Goal: Task Accomplishment & Management: Complete application form

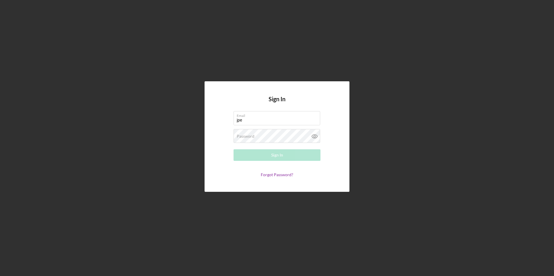
type input "[EMAIL_ADDRESS][DOMAIN_NAME]"
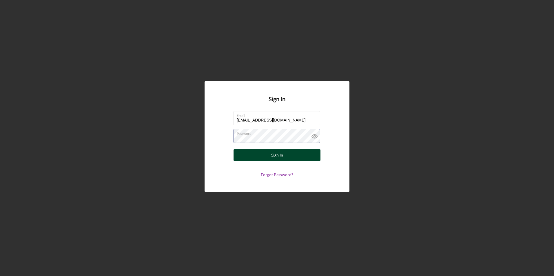
click at [233, 149] on button "Sign In" at bounding box center [276, 155] width 87 height 12
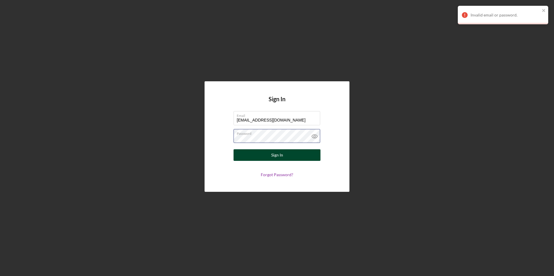
click at [233, 149] on button "Sign In" at bounding box center [276, 155] width 87 height 12
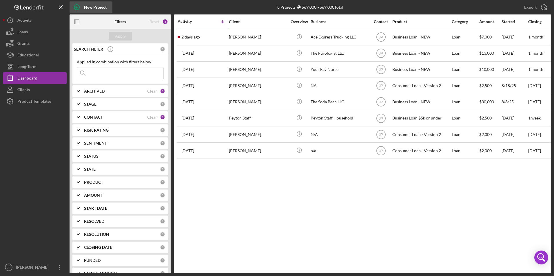
click at [85, 10] on div "New Project" at bounding box center [95, 7] width 23 height 12
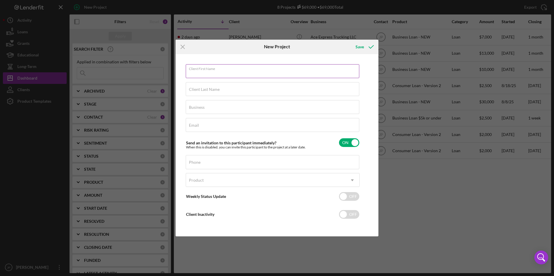
click at [238, 76] on input "Client First Name" at bounding box center [272, 71] width 173 height 14
type input "[PERSON_NAME]"
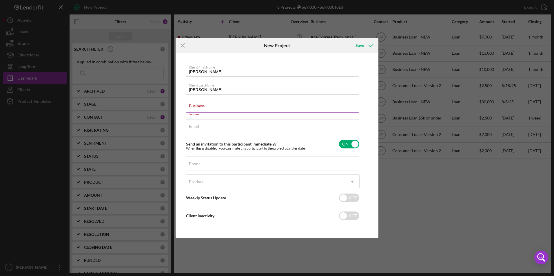
click at [210, 108] on div "Business Required" at bounding box center [273, 107] width 174 height 17
paste input "Pool Tron Inc"
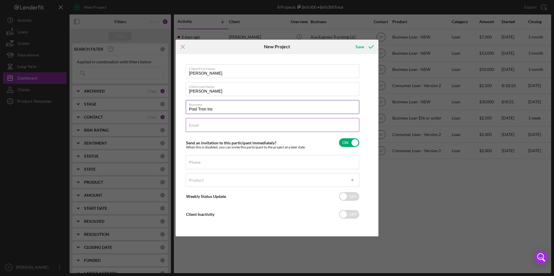
type input "Pool Tron Inc"
click at [208, 130] on input "Email" at bounding box center [272, 125] width 173 height 14
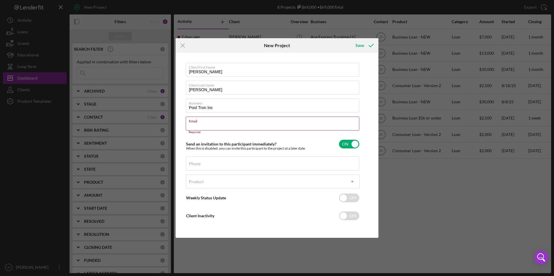
click at [209, 127] on input "Email" at bounding box center [272, 124] width 173 height 14
paste input "[PERSON_NAME][EMAIL_ADDRESS][DOMAIN_NAME]"
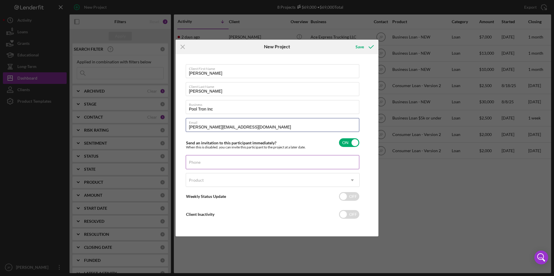
type input "[PERSON_NAME][EMAIL_ADDRESS][DOMAIN_NAME]"
click at [197, 160] on div "Phone" at bounding box center [273, 162] width 174 height 14
click at [210, 163] on div "Phone" at bounding box center [273, 162] width 174 height 14
paste input "[PHONE_NUMBER]"
type input "[PHONE_NUMBER]"
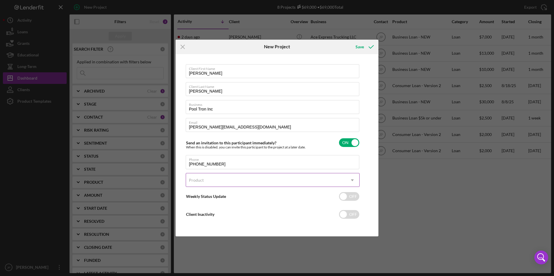
click at [208, 180] on div "Product" at bounding box center [265, 180] width 159 height 13
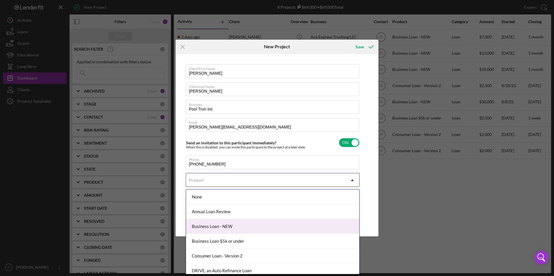
click at [209, 228] on div "Business Loan - NEW" at bounding box center [272, 226] width 173 height 15
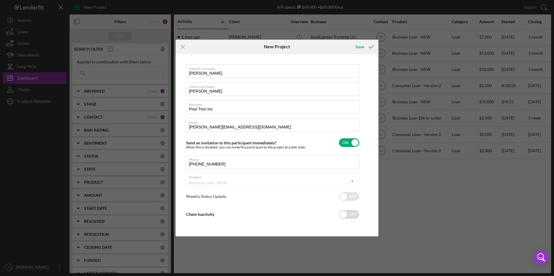
checkbox input "true"
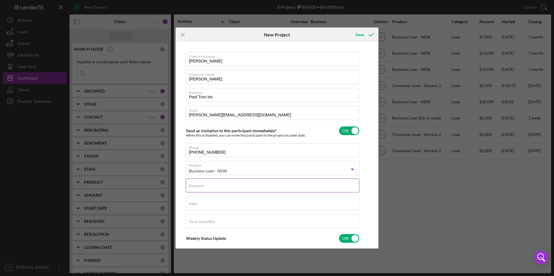
click at [223, 188] on input "Amount" at bounding box center [272, 186] width 173 height 14
type input "$8,000"
click at [361, 34] on div "Save" at bounding box center [359, 35] width 8 height 12
checkbox input "false"
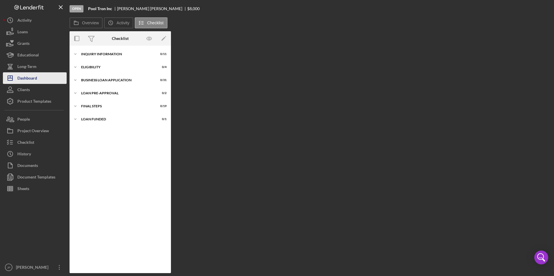
click at [33, 80] on div "Dashboard" at bounding box center [27, 78] width 20 height 13
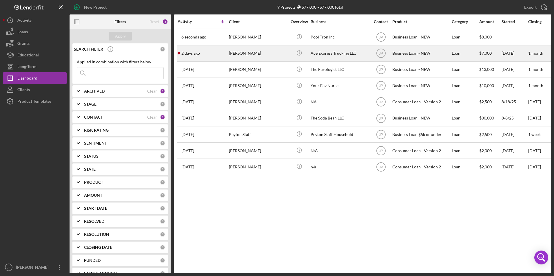
click at [227, 53] on div "[DATE] [PERSON_NAME]" at bounding box center [203, 53] width 51 height 15
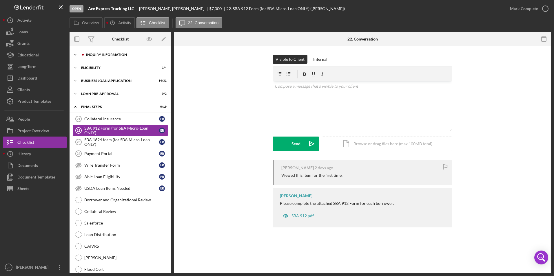
click at [89, 53] on div "Icon/Expander INQUIRY INFORMATION 6 / 11" at bounding box center [120, 55] width 101 height 12
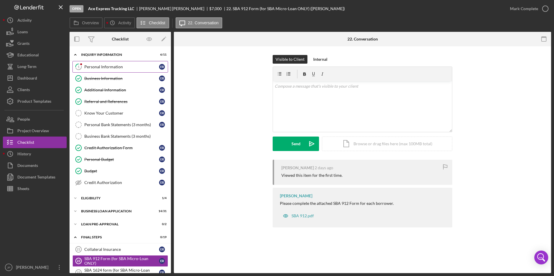
click at [92, 69] on div "Personal Information" at bounding box center [121, 67] width 75 height 5
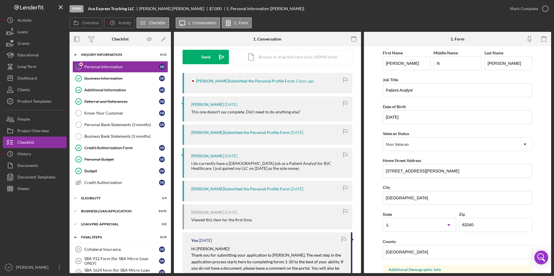
scroll to position [174, 0]
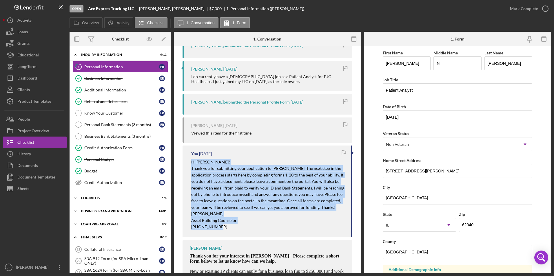
drag, startPoint x: 189, startPoint y: 160, endPoint x: 235, endPoint y: 231, distance: 85.6
click at [235, 231] on div "You [DATE] Hi [PERSON_NAME]! Thank you for submitting your application to [PERS…" at bounding box center [267, 192] width 170 height 92
copy div "Hi [PERSON_NAME]! Thank you for submitting your application to [PERSON_NAME]. T…"
click at [27, 75] on div "Dashboard" at bounding box center [27, 78] width 20 height 13
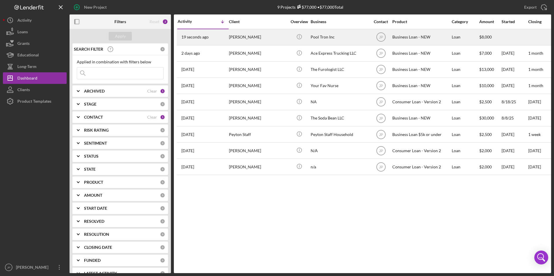
click at [229, 39] on div "[PERSON_NAME]" at bounding box center [258, 37] width 58 height 15
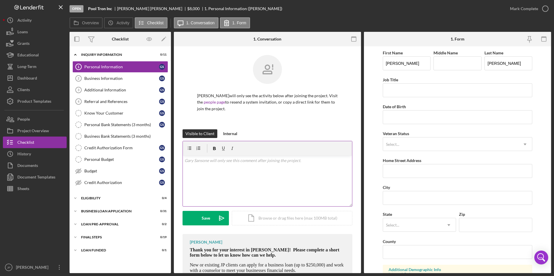
click at [210, 169] on div "v Color teal Color pink Remove color Add row above Add row below Add column bef…" at bounding box center [267, 181] width 169 height 51
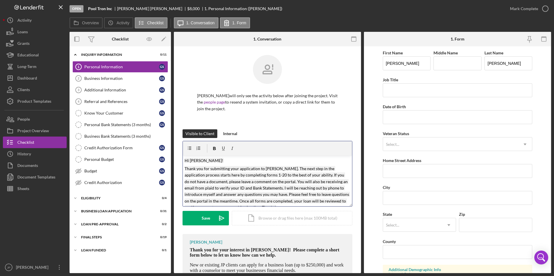
click at [200, 160] on mark "Hi [PERSON_NAME]!" at bounding box center [204, 160] width 39 height 5
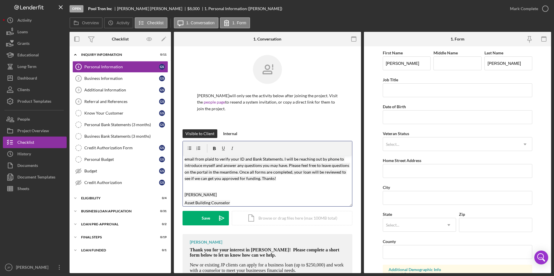
scroll to position [39, 0]
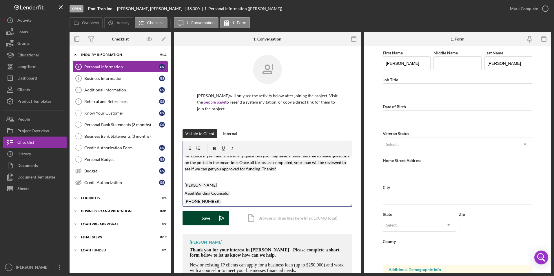
click at [207, 218] on div "Save" at bounding box center [206, 218] width 8 height 14
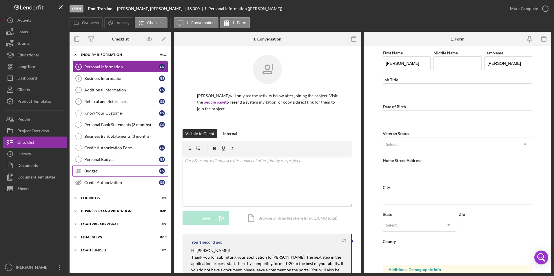
click at [96, 173] on div "Budget" at bounding box center [121, 171] width 75 height 5
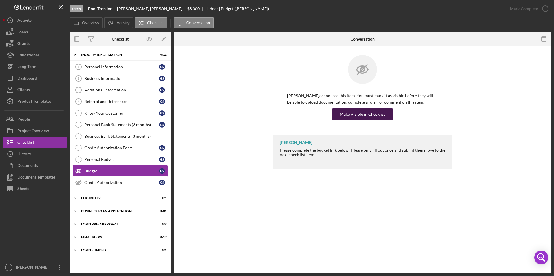
click at [357, 114] on div "Make Visible in Checklist" at bounding box center [362, 115] width 45 height 12
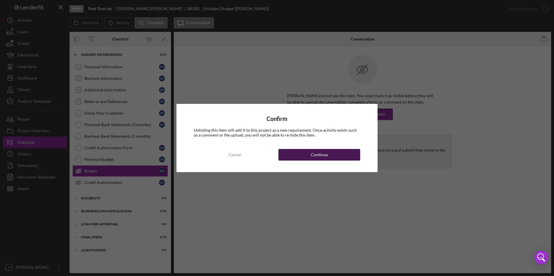
click at [339, 152] on button "Continue" at bounding box center [319, 155] width 82 height 12
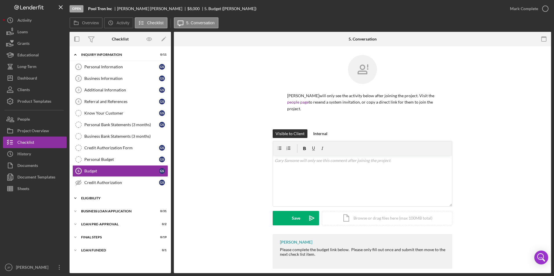
click at [75, 200] on icon "Icon/Expander" at bounding box center [76, 199] width 12 height 12
drag, startPoint x: 89, startPoint y: 253, endPoint x: 92, endPoint y: 250, distance: 3.7
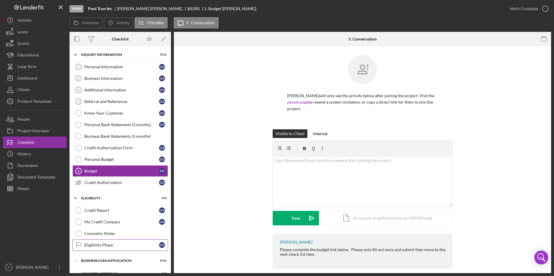
click at [89, 253] on div "Credit Report Credit Report G S My Credit Compass My Credit Compass G S Counsel…" at bounding box center [120, 229] width 101 height 49
click at [93, 246] on div "Eligibility Phase" at bounding box center [121, 245] width 75 height 5
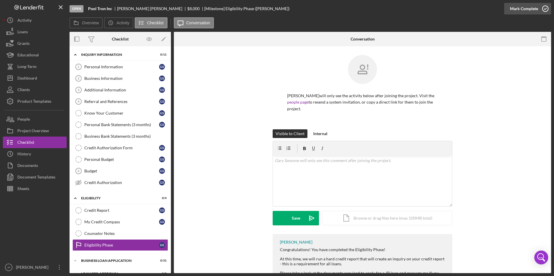
click at [521, 13] on div "Mark Complete" at bounding box center [524, 9] width 28 height 12
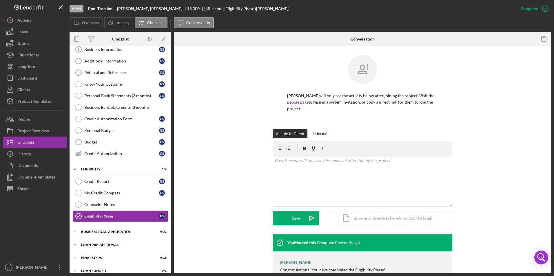
scroll to position [36, 0]
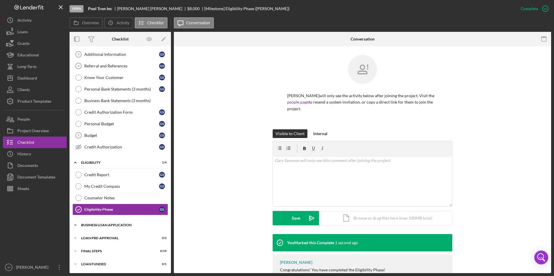
click at [75, 224] on icon "Icon/Expander" at bounding box center [76, 226] width 12 height 12
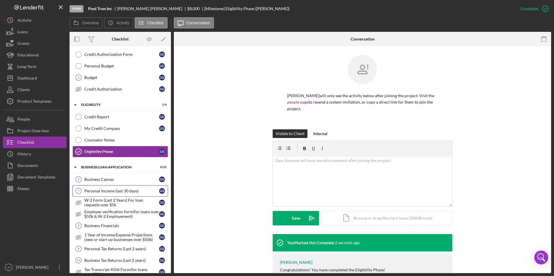
scroll to position [123, 0]
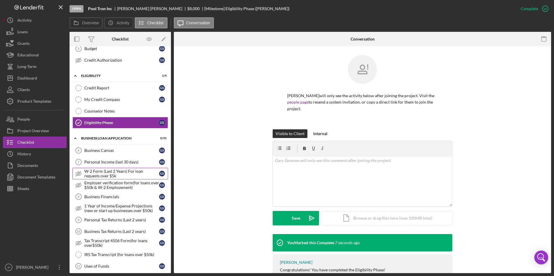
click at [112, 172] on div "W-2 Form (Last 2 Years) For loan requests over $5k" at bounding box center [121, 173] width 75 height 9
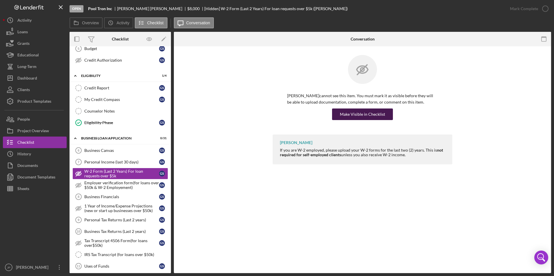
click at [383, 118] on div "Make Visible in Checklist" at bounding box center [362, 115] width 45 height 12
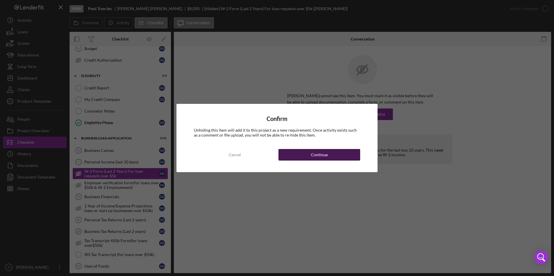
click at [330, 154] on button "Continue" at bounding box center [319, 155] width 82 height 12
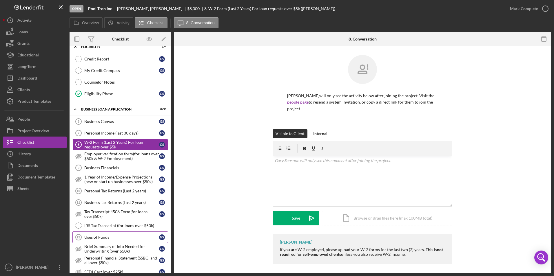
scroll to position [180, 0]
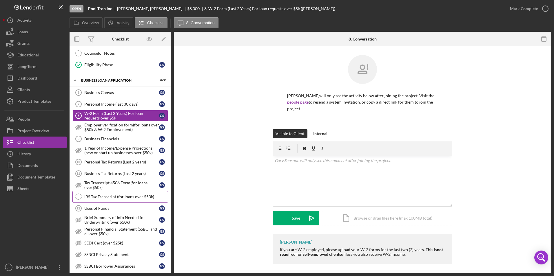
click at [138, 195] on div "IRS Tax Transcript (for loans over $50k)" at bounding box center [125, 197] width 83 height 5
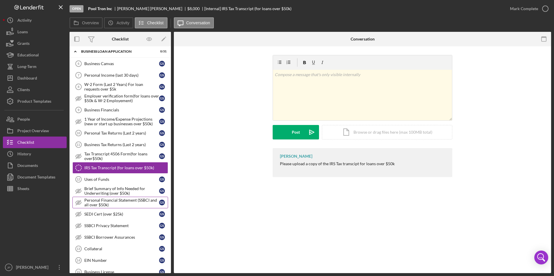
scroll to position [238, 0]
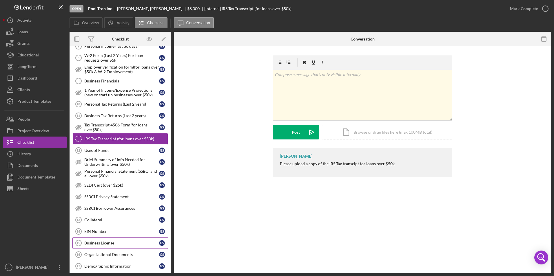
click at [125, 244] on div "Business License" at bounding box center [121, 243] width 75 height 5
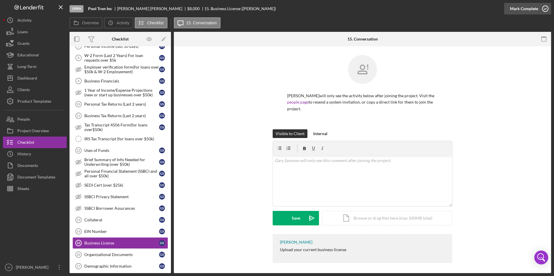
click at [531, 11] on div "Mark Complete" at bounding box center [524, 9] width 28 height 12
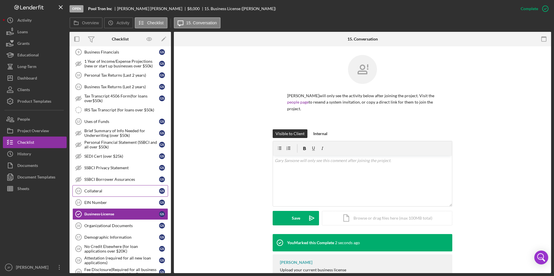
scroll to position [296, 0]
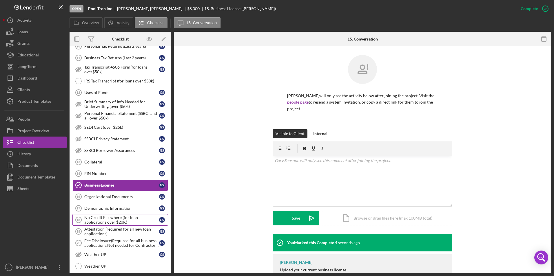
click at [129, 223] on div "No Credit Elsewhere (for loan applications over $20K)" at bounding box center [121, 219] width 75 height 9
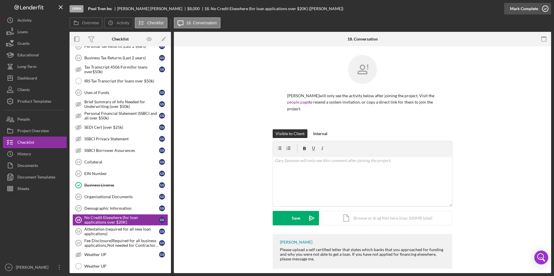
click at [523, 10] on div "Mark Complete" at bounding box center [524, 9] width 28 height 12
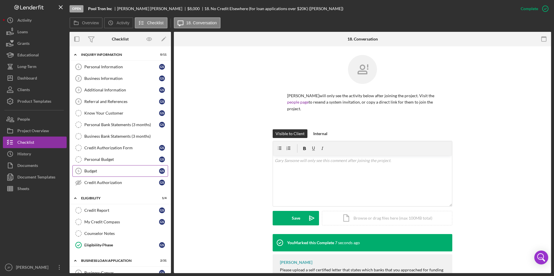
click at [123, 173] on div "Budget" at bounding box center [121, 171] width 75 height 5
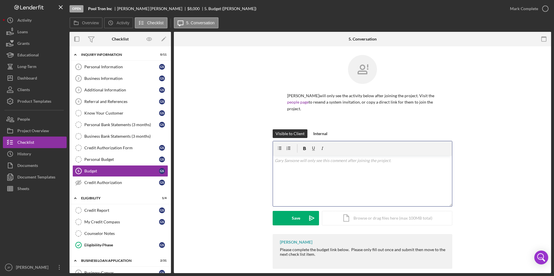
click at [318, 165] on div "v Color teal Color pink Remove color Add row above Add row below Add column bef…" at bounding box center [362, 181] width 179 height 51
click at [302, 215] on button "Save Icon/icon-invite-send" at bounding box center [296, 218] width 46 height 14
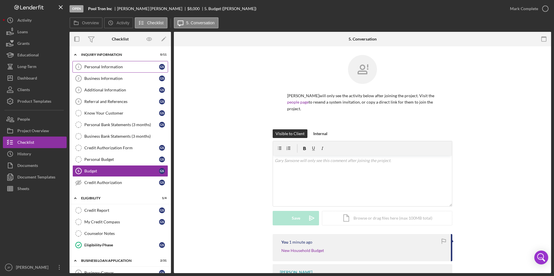
click at [98, 65] on div "Personal Information" at bounding box center [121, 67] width 75 height 5
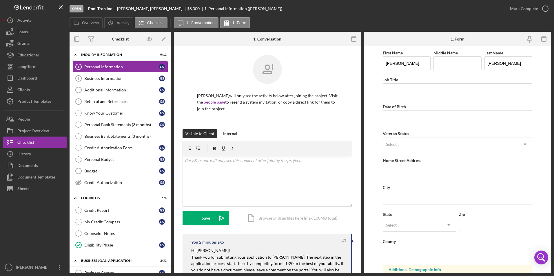
scroll to position [58, 0]
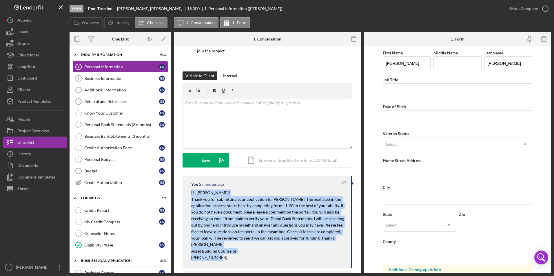
drag, startPoint x: 191, startPoint y: 193, endPoint x: 245, endPoint y: 261, distance: 87.3
click at [245, 261] on div "You 2 minutes ago Hi [PERSON_NAME]! Thank you for submitting your application t…" at bounding box center [267, 222] width 170 height 92
copy div "Hi [PERSON_NAME]! Thank you for submitting your application to [PERSON_NAME]. T…"
click at [30, 77] on div "Dashboard" at bounding box center [27, 78] width 20 height 13
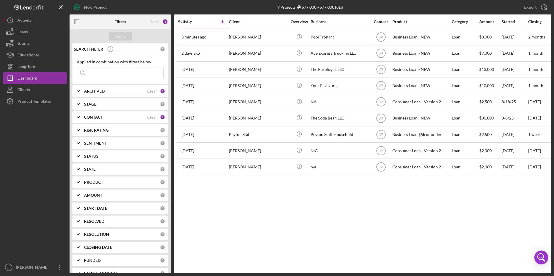
click at [93, 7] on div "New Project" at bounding box center [95, 7] width 23 height 12
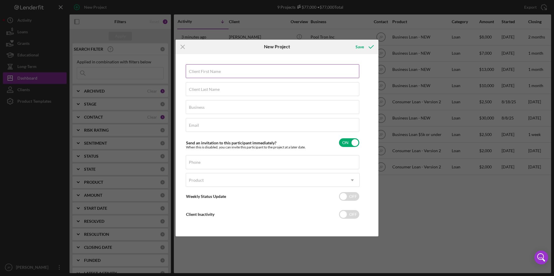
click at [203, 77] on input "Client First Name" at bounding box center [272, 71] width 173 height 14
type input "Swati"
type input "Khanna"
type input "Stellium LLC"
type input "[EMAIL_ADDRESS][DOMAIN_NAME]"
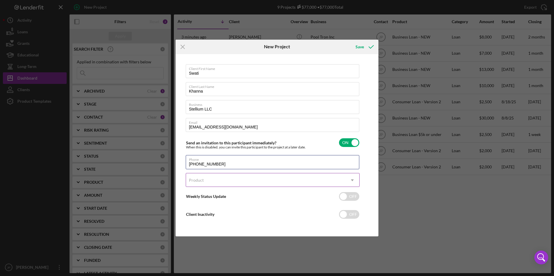
type input "[PHONE_NUMBER]"
click at [353, 182] on icon "Icon/Dropdown Arrow" at bounding box center [352, 180] width 14 height 14
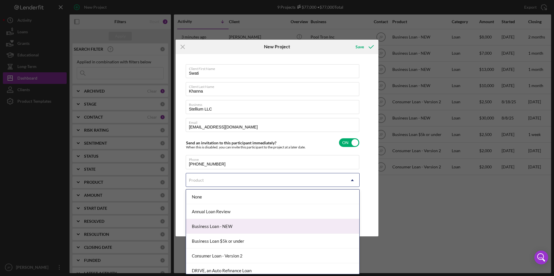
click at [260, 227] on div "Business Loan - NEW" at bounding box center [272, 226] width 173 height 15
checkbox input "true"
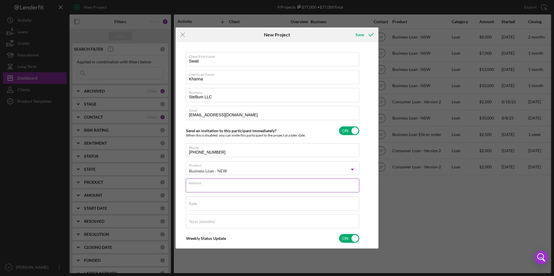
click at [257, 180] on div "Amount" at bounding box center [273, 186] width 174 height 14
type input "$10,000"
click at [357, 35] on div "Save" at bounding box center [359, 35] width 8 height 12
checkbox input "false"
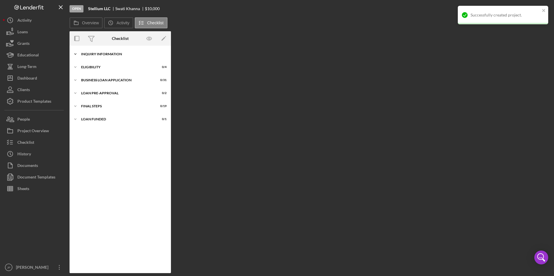
click at [105, 52] on div "Icon/Expander INQUIRY INFORMATION 0 / 11" at bounding box center [120, 54] width 101 height 12
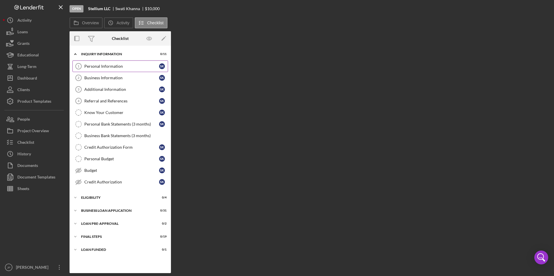
click at [103, 66] on div "Personal Information" at bounding box center [121, 66] width 75 height 5
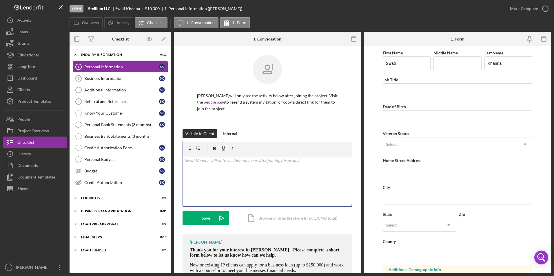
click at [230, 177] on div "v Color teal Color pink Remove color Add row above Add row below Add column bef…" at bounding box center [267, 181] width 169 height 51
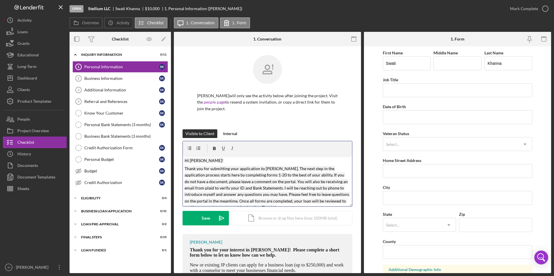
drag, startPoint x: 197, startPoint y: 160, endPoint x: 202, endPoint y: 160, distance: 5.9
click at [197, 160] on mark "Hi [PERSON_NAME]!" at bounding box center [204, 160] width 39 height 5
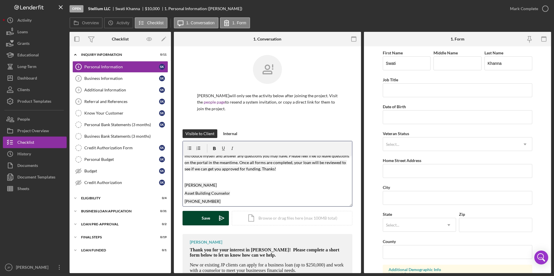
click at [209, 221] on div "Save" at bounding box center [206, 218] width 8 height 14
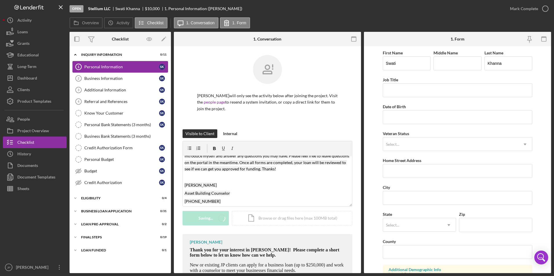
scroll to position [0, 0]
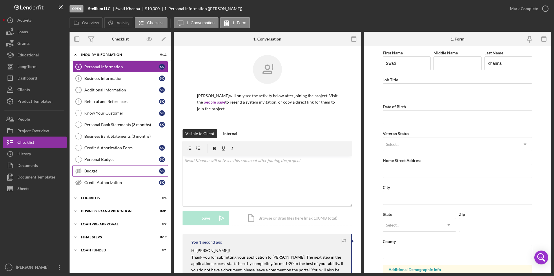
click at [95, 171] on div "Budget" at bounding box center [121, 171] width 75 height 5
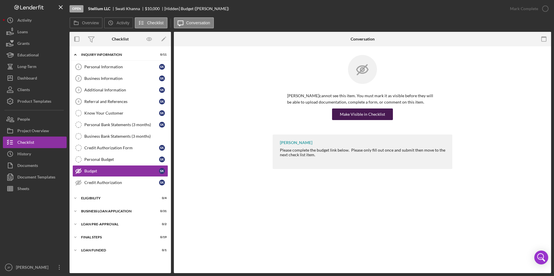
click at [361, 113] on div "Make Visible in Checklist" at bounding box center [362, 115] width 45 height 12
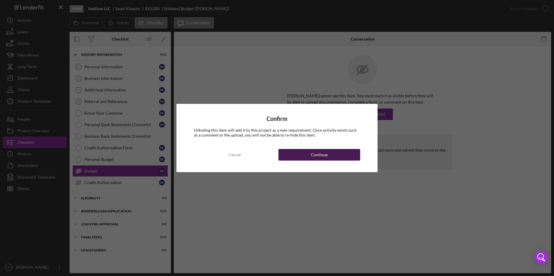
click at [311, 155] on div "Continue" at bounding box center [319, 155] width 17 height 12
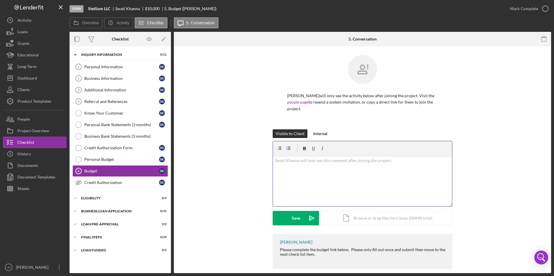
click at [303, 180] on div "v Color teal Color pink Remove color Add row above Add row below Add column bef…" at bounding box center [362, 181] width 179 height 51
click at [298, 213] on div "Save" at bounding box center [296, 218] width 8 height 14
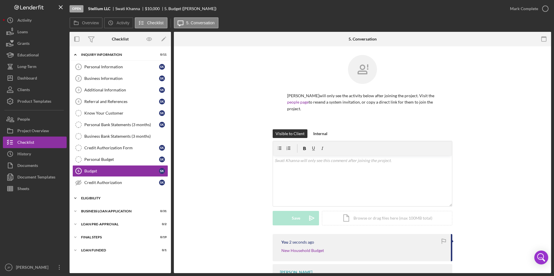
drag, startPoint x: 78, startPoint y: 197, endPoint x: 81, endPoint y: 200, distance: 4.3
click at [78, 197] on icon "Icon/Expander" at bounding box center [76, 199] width 12 height 12
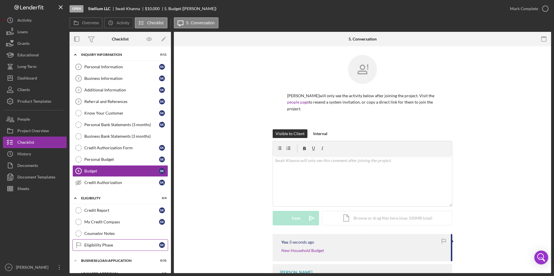
click at [96, 244] on div "Eligibility Phase" at bounding box center [121, 245] width 75 height 5
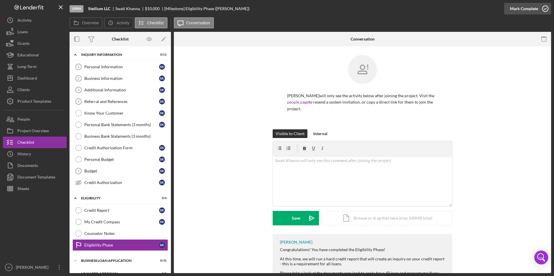
click at [520, 9] on div "Mark Complete" at bounding box center [524, 9] width 28 height 12
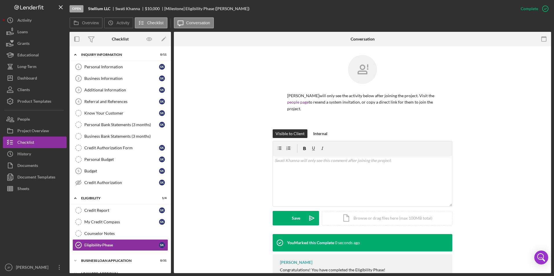
scroll to position [36, 0]
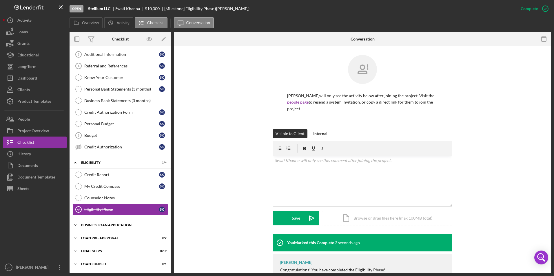
click at [74, 226] on icon "Icon/Expander" at bounding box center [76, 226] width 12 height 12
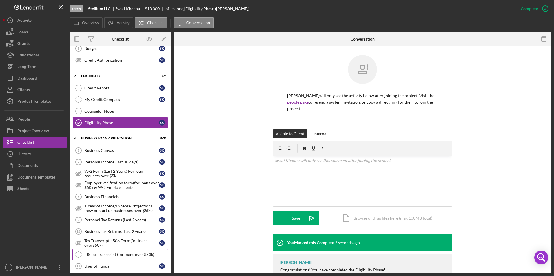
scroll to position [151, 0]
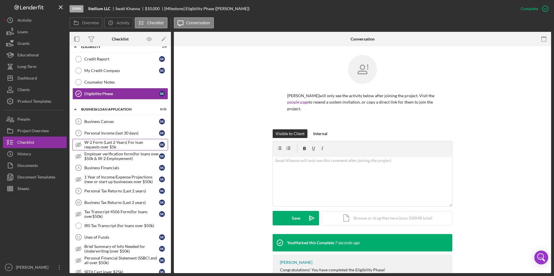
click at [120, 145] on div "W-2 Form (Last 2 Years) For loan requests over $5k" at bounding box center [121, 144] width 75 height 9
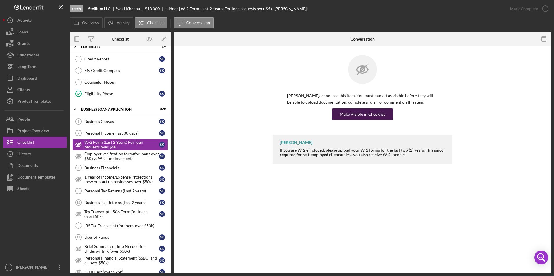
click at [371, 113] on div "Make Visible in Checklist" at bounding box center [362, 115] width 45 height 12
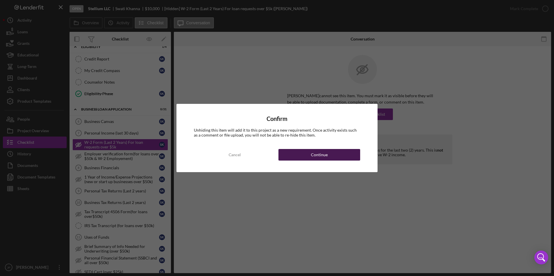
click at [337, 158] on button "Continue" at bounding box center [319, 155] width 82 height 12
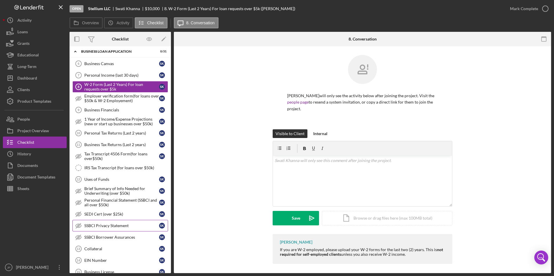
scroll to position [238, 0]
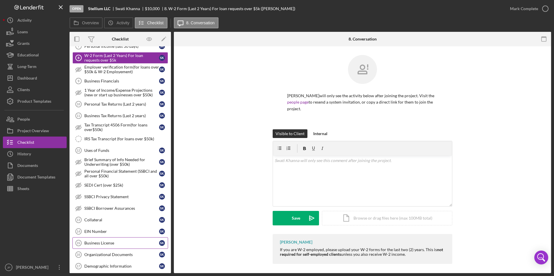
click at [137, 239] on link "Business License 15 Business License S K" at bounding box center [120, 244] width 96 height 12
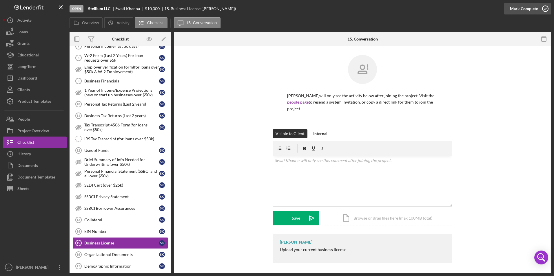
click at [515, 10] on div "Mark Complete" at bounding box center [524, 9] width 28 height 12
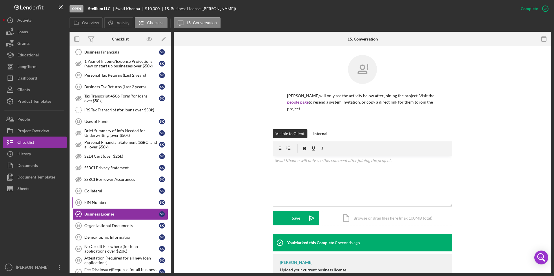
scroll to position [296, 0]
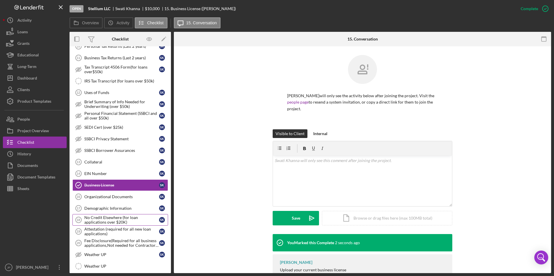
click at [127, 219] on div "No Credit Elsewhere (for loan applications over $20K)" at bounding box center [121, 219] width 75 height 9
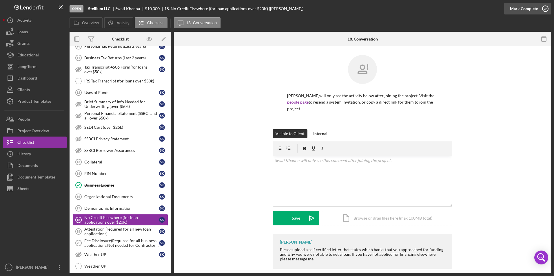
click at [526, 8] on div "Mark Complete" at bounding box center [524, 9] width 28 height 12
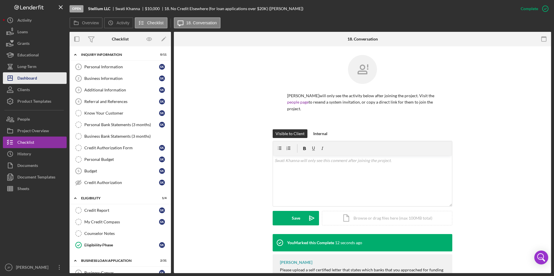
click at [28, 80] on div "Dashboard" at bounding box center [27, 78] width 20 height 13
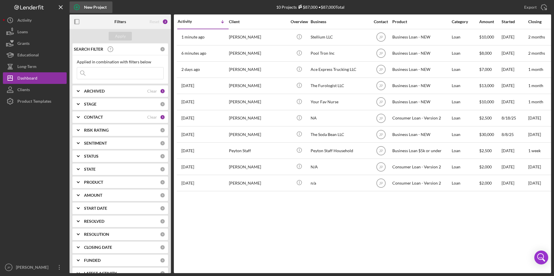
click at [90, 6] on div "New Project" at bounding box center [95, 7] width 23 height 12
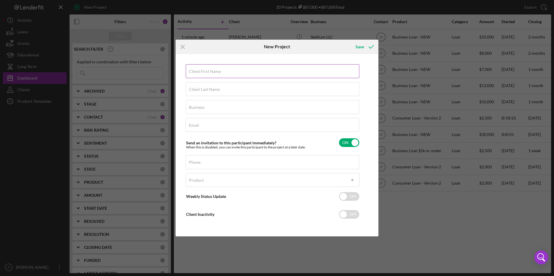
click at [209, 73] on label "Client First Name" at bounding box center [205, 71] width 32 height 5
click at [209, 73] on input "Client First Name" at bounding box center [272, 71] width 173 height 14
type input "[PERSON_NAME]"
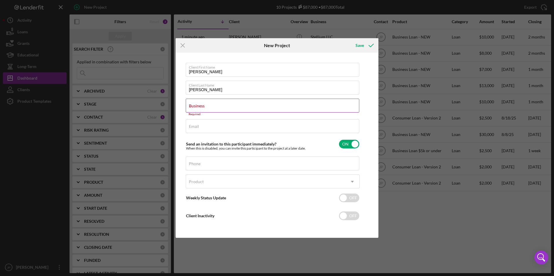
click at [260, 107] on div "Business Required" at bounding box center [273, 107] width 174 height 17
paste input "[PERSON_NAME] Taste of Soul Catering"
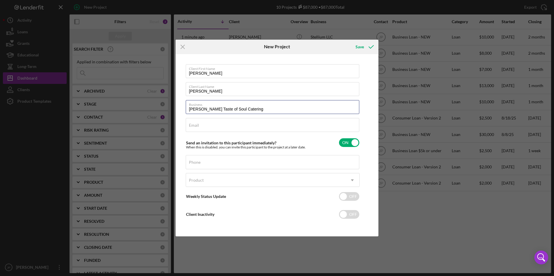
type input "[PERSON_NAME] Taste of Soul Catering"
click at [266, 126] on input "Email" at bounding box center [272, 125] width 173 height 14
paste input "[EMAIL_ADDRESS][DOMAIN_NAME]"
type input "[EMAIL_ADDRESS][DOMAIN_NAME]"
click at [240, 159] on div "Phone" at bounding box center [273, 162] width 174 height 14
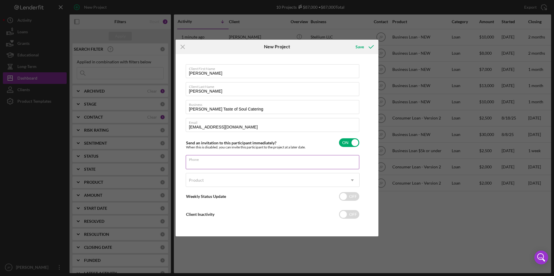
paste input "[PHONE_NUMBER]"
type input "[PHONE_NUMBER]"
click at [304, 183] on div "Product" at bounding box center [265, 180] width 159 height 13
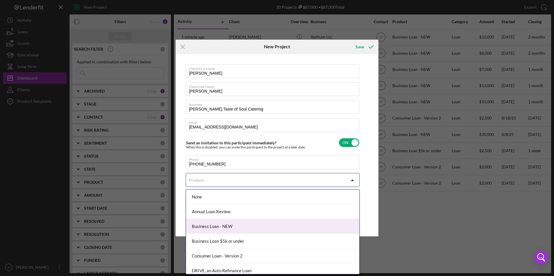
click at [243, 228] on div "Business Loan - NEW" at bounding box center [272, 226] width 173 height 15
checkbox input "true"
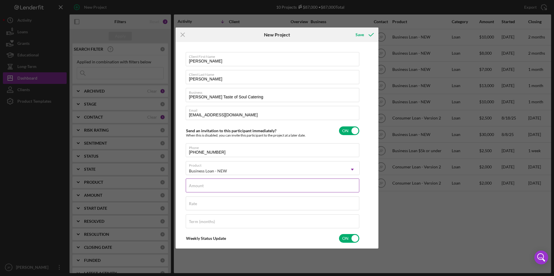
click at [235, 187] on input "Amount" at bounding box center [272, 186] width 173 height 14
type input "$3,000"
click at [359, 36] on div "Save" at bounding box center [359, 35] width 8 height 12
checkbox input "false"
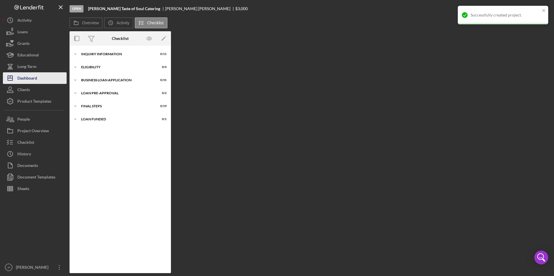
click at [27, 78] on div "Dashboard" at bounding box center [27, 78] width 20 height 13
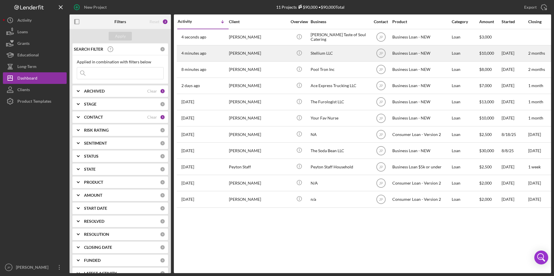
click at [244, 52] on div "[PERSON_NAME]" at bounding box center [258, 53] width 58 height 15
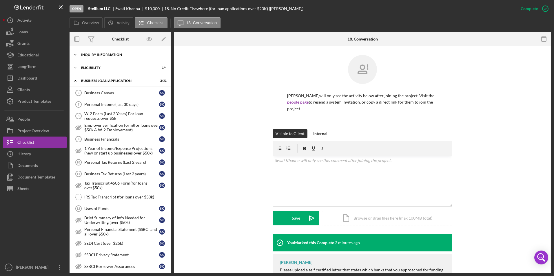
click at [105, 59] on div "Icon/Expander INQUIRY INFORMATION 0 / 11" at bounding box center [120, 55] width 101 height 12
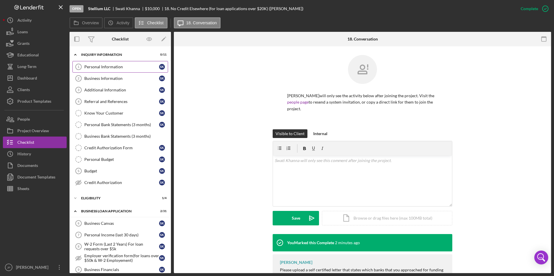
click at [107, 65] on div "Personal Information" at bounding box center [121, 67] width 75 height 5
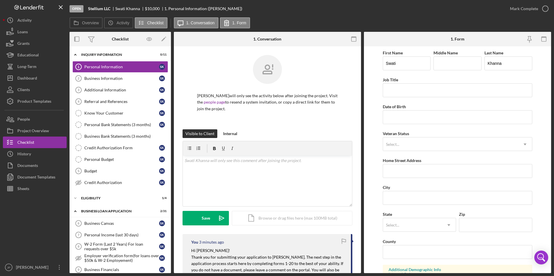
scroll to position [128, 0]
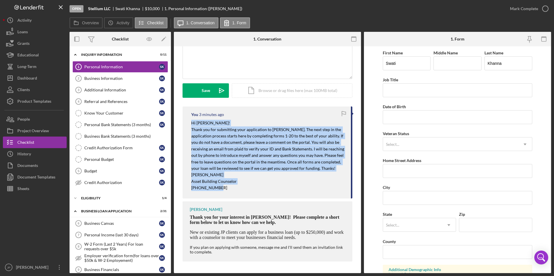
drag, startPoint x: 190, startPoint y: 122, endPoint x: 228, endPoint y: 195, distance: 82.5
click at [228, 195] on div "You 3 minutes ago Hi [PERSON_NAME]! Thank you for submitting your application t…" at bounding box center [267, 153] width 170 height 92
copy div "Hi [PERSON_NAME]! Thank you for submitting your application to [PERSON_NAME]. T…"
click at [28, 85] on div "Clients" at bounding box center [23, 90] width 12 height 13
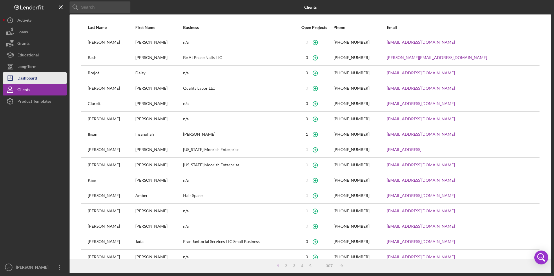
click at [28, 83] on div "Dashboard" at bounding box center [27, 78] width 20 height 13
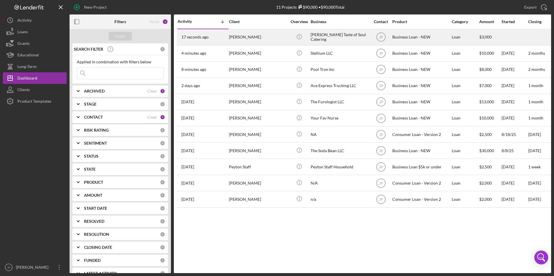
click at [236, 37] on div "[PERSON_NAME]" at bounding box center [258, 37] width 58 height 15
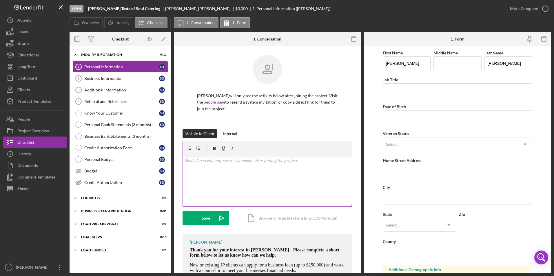
click at [242, 176] on div "v Color teal Color pink Remove color Add row above Add row below Add column bef…" at bounding box center [267, 181] width 169 height 51
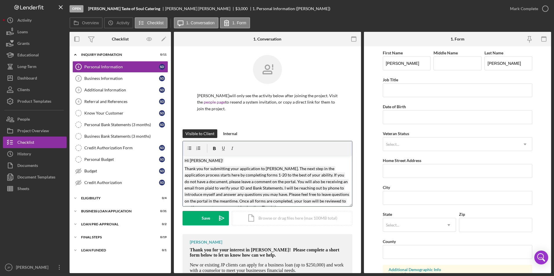
click at [198, 161] on mark "Hi [PERSON_NAME]!" at bounding box center [204, 160] width 39 height 5
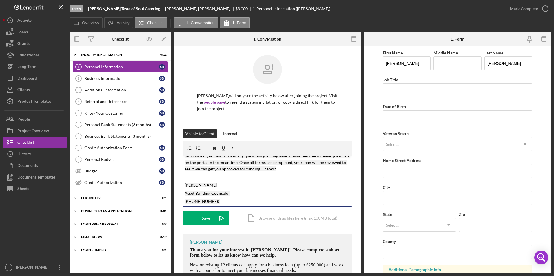
scroll to position [33, 0]
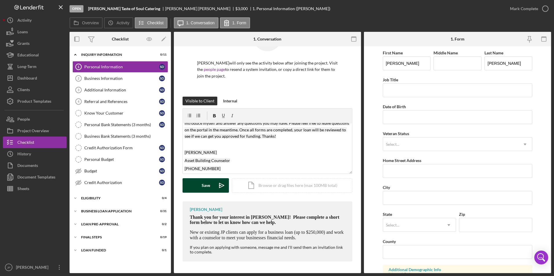
click at [203, 189] on div "Save" at bounding box center [206, 185] width 8 height 14
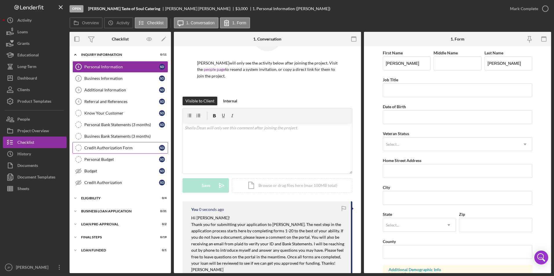
scroll to position [0, 0]
click at [105, 171] on div "Budget" at bounding box center [121, 171] width 75 height 5
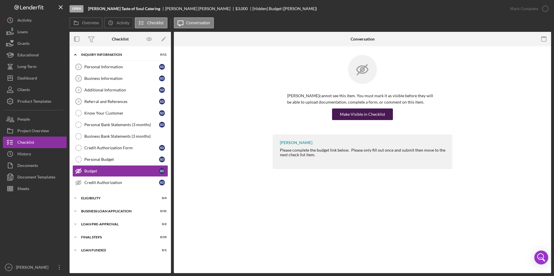
click at [355, 109] on div "Make Visible in Checklist" at bounding box center [362, 115] width 45 height 12
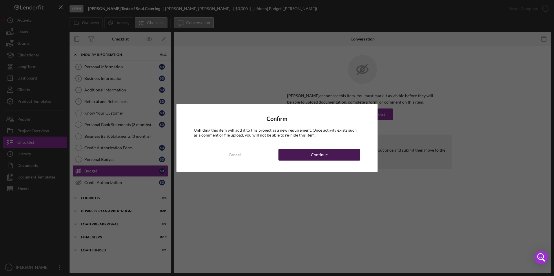
click at [337, 156] on button "Continue" at bounding box center [319, 155] width 82 height 12
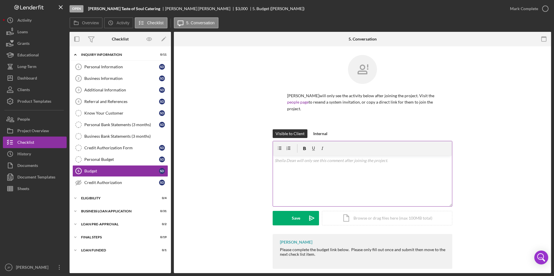
click at [330, 179] on div "v Color teal Color pink Remove color Add row above Add row below Add column bef…" at bounding box center [362, 181] width 179 height 51
click at [299, 213] on button "Save Icon/icon-invite-send" at bounding box center [296, 218] width 46 height 14
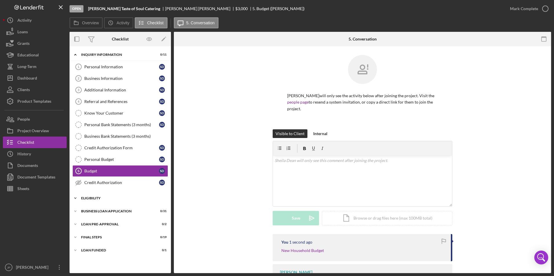
click at [77, 198] on icon "Icon/Expander" at bounding box center [76, 199] width 12 height 12
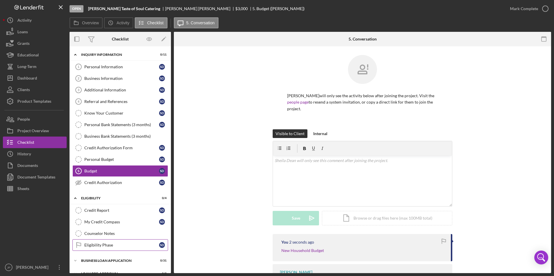
click at [90, 246] on div "Eligibility Phase" at bounding box center [121, 245] width 75 height 5
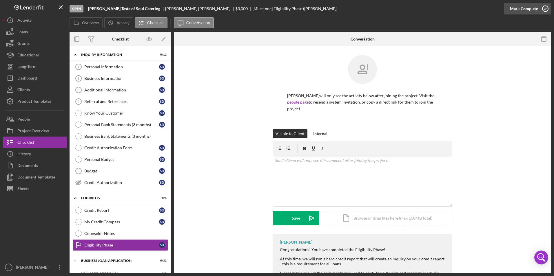
click at [517, 9] on div "Mark Complete" at bounding box center [524, 9] width 28 height 12
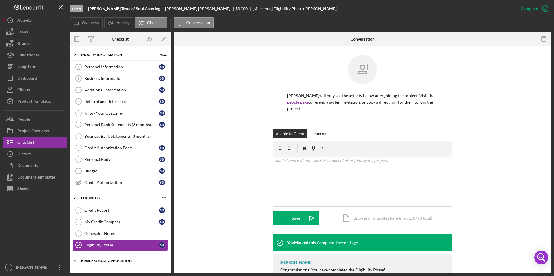
scroll to position [36, 0]
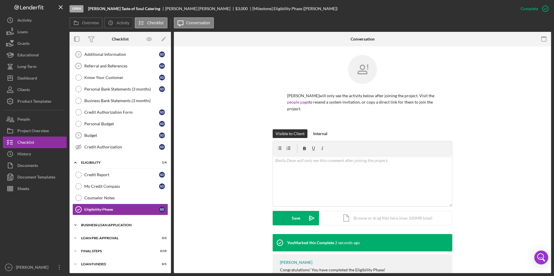
click at [74, 226] on icon "Icon/Expander" at bounding box center [76, 226] width 12 height 12
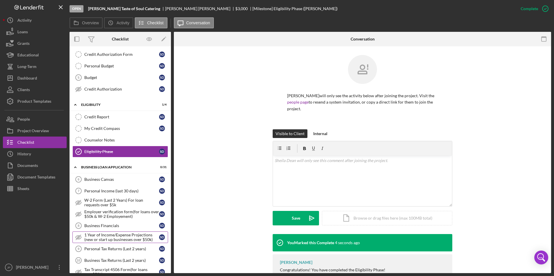
scroll to position [151, 0]
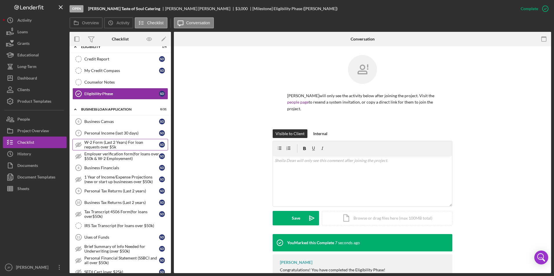
click at [118, 146] on div "W-2 Form (Last 2 Years) For loan requests over $5k" at bounding box center [121, 144] width 75 height 9
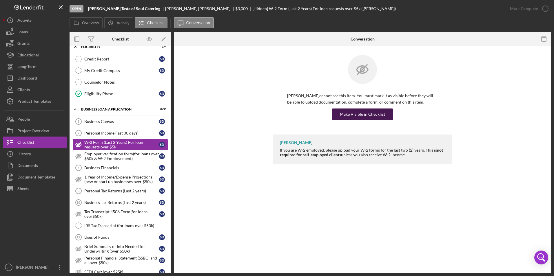
click at [369, 115] on div "Make Visible in Checklist" at bounding box center [362, 115] width 45 height 12
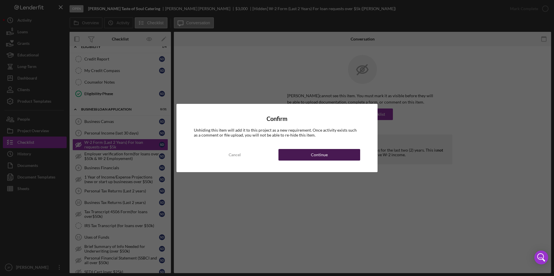
click at [305, 151] on button "Continue" at bounding box center [319, 155] width 82 height 12
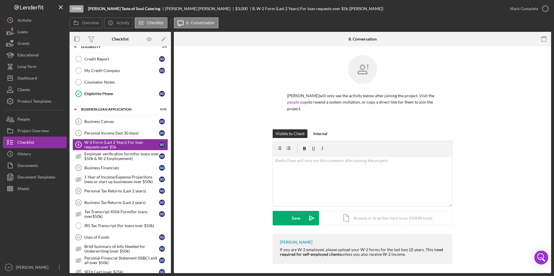
scroll to position [238, 0]
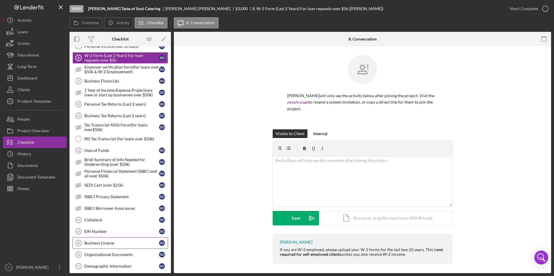
click at [121, 242] on div "Business License" at bounding box center [121, 243] width 75 height 5
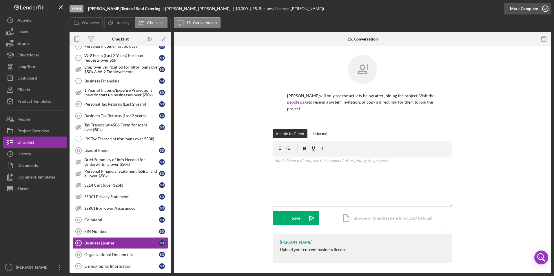
click at [514, 12] on div "Mark Complete" at bounding box center [524, 9] width 28 height 12
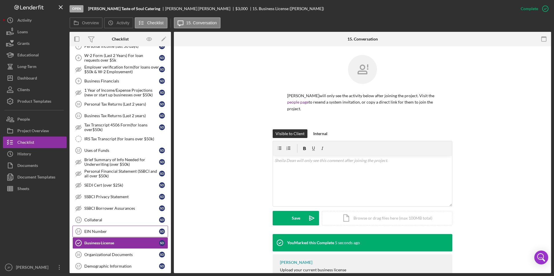
scroll to position [296, 0]
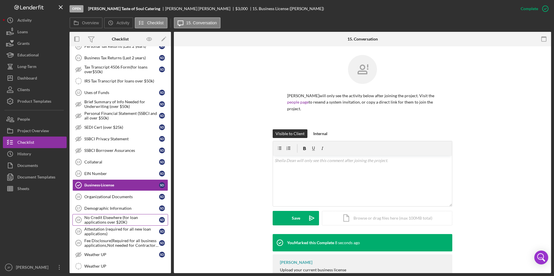
click at [112, 223] on div "No Credit Elsewhere (for loan applications over $20K)" at bounding box center [121, 219] width 75 height 9
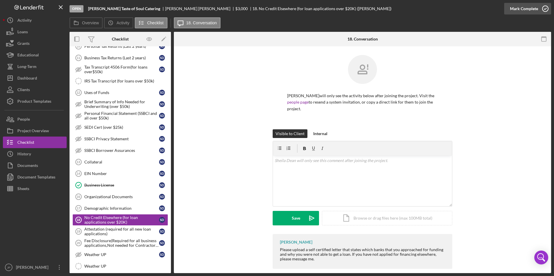
click at [528, 8] on div "Mark Complete" at bounding box center [524, 9] width 28 height 12
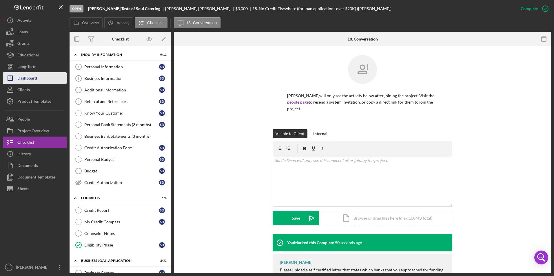
click at [38, 75] on button "Icon/Dashboard Dashboard" at bounding box center [35, 78] width 64 height 12
